Goal: Task Accomplishment & Management: Manage account settings

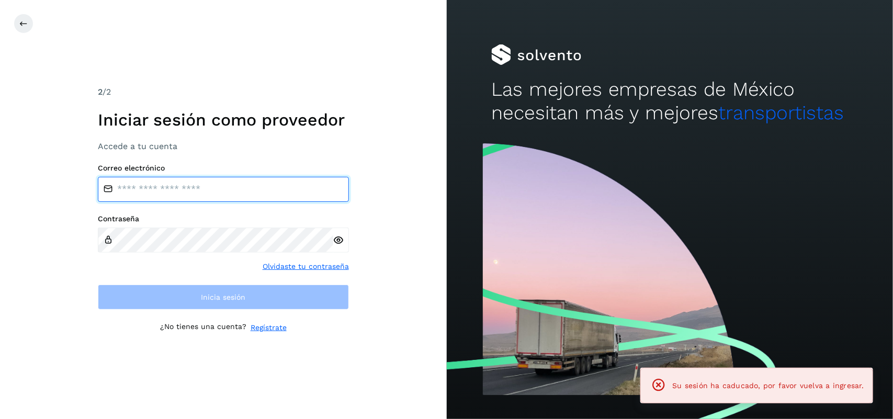
type input "**********"
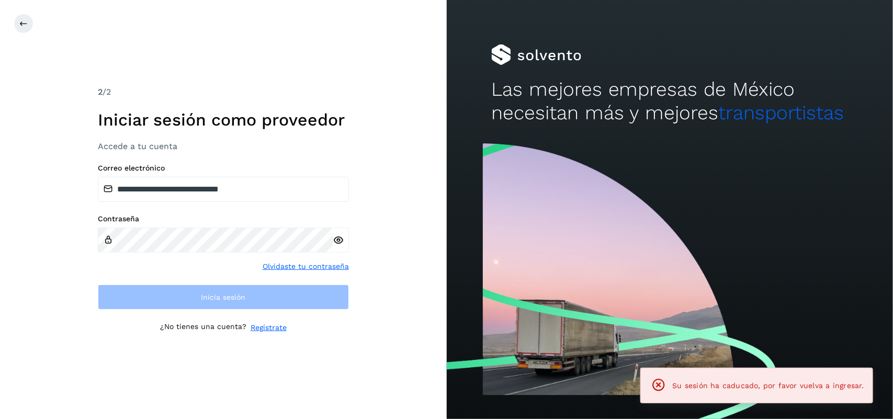
click at [204, 315] on div "**********" at bounding box center [223, 210] width 251 height 248
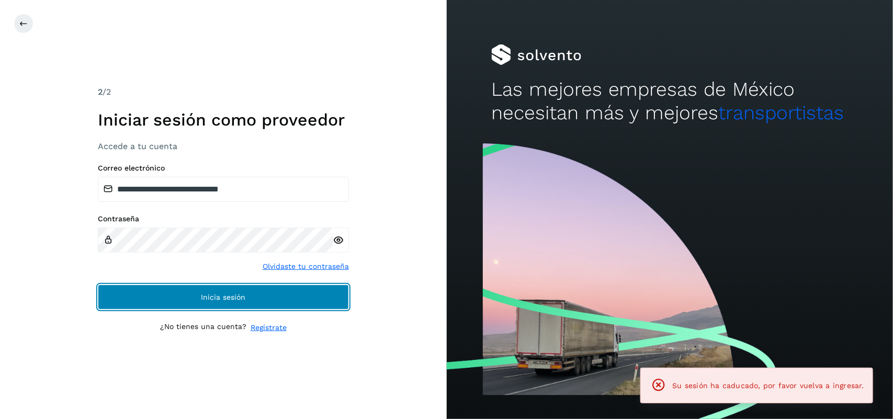
click at [205, 301] on button "Inicia sesión" at bounding box center [223, 296] width 251 height 25
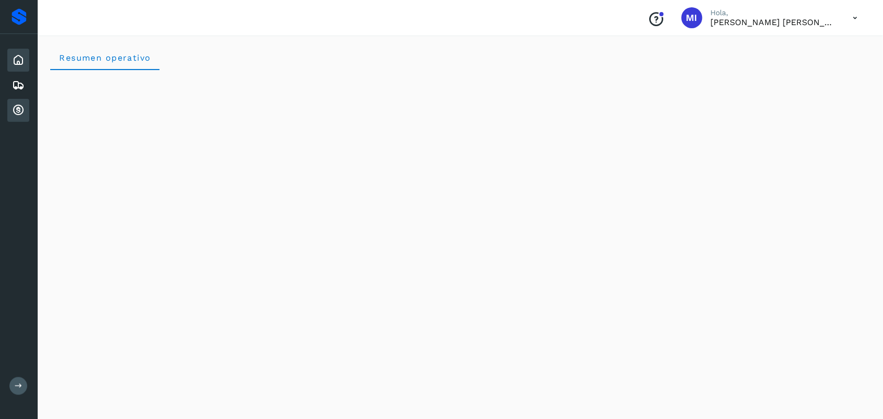
click at [18, 111] on icon at bounding box center [18, 110] width 13 height 13
